Goal: Find contact information: Find contact information

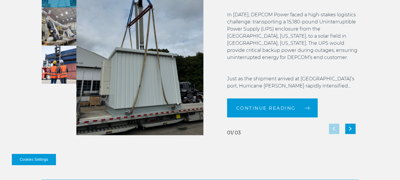
scroll to position [1153, 0]
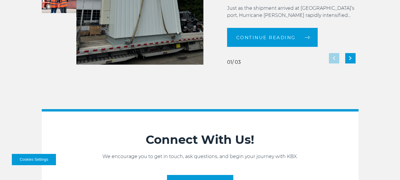
click at [349, 59] on img "Next slide" at bounding box center [350, 58] width 2 height 4
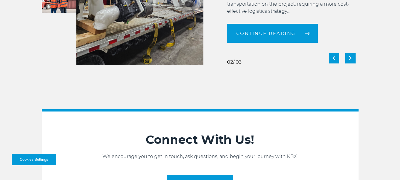
scroll to position [1065, 0]
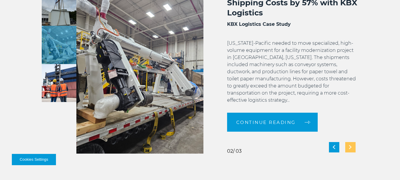
click at [350, 146] on img "Next slide" at bounding box center [350, 147] width 2 height 4
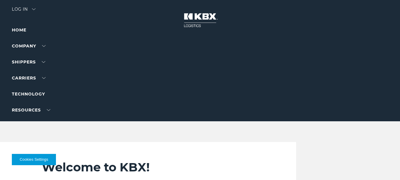
scroll to position [0, 0]
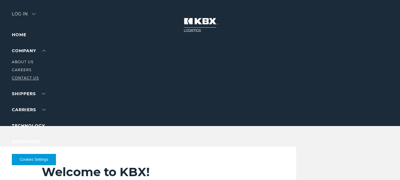
click at [26, 78] on link "Contact Us" at bounding box center [25, 77] width 27 height 4
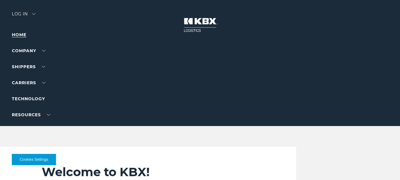
click at [22, 33] on link "Home" at bounding box center [19, 34] width 14 height 5
